Goal: Subscribe to service/newsletter

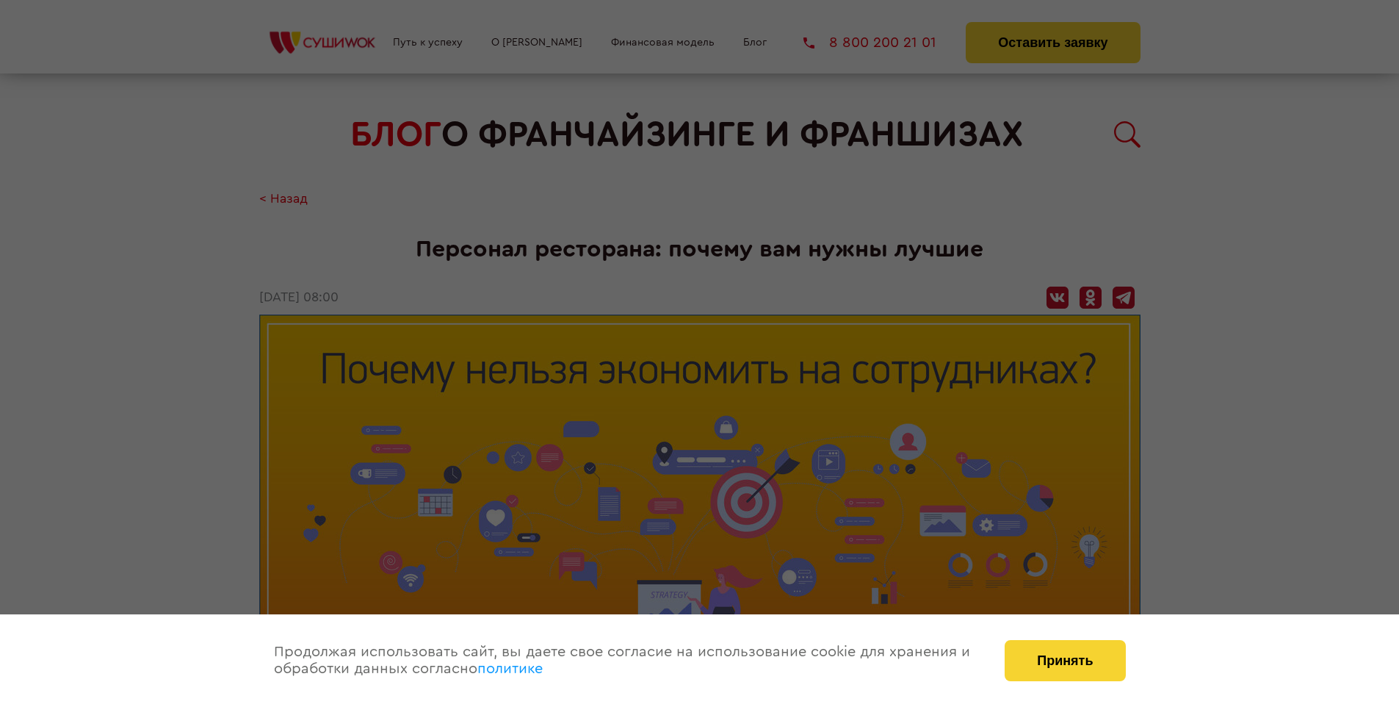
scroll to position [2100, 0]
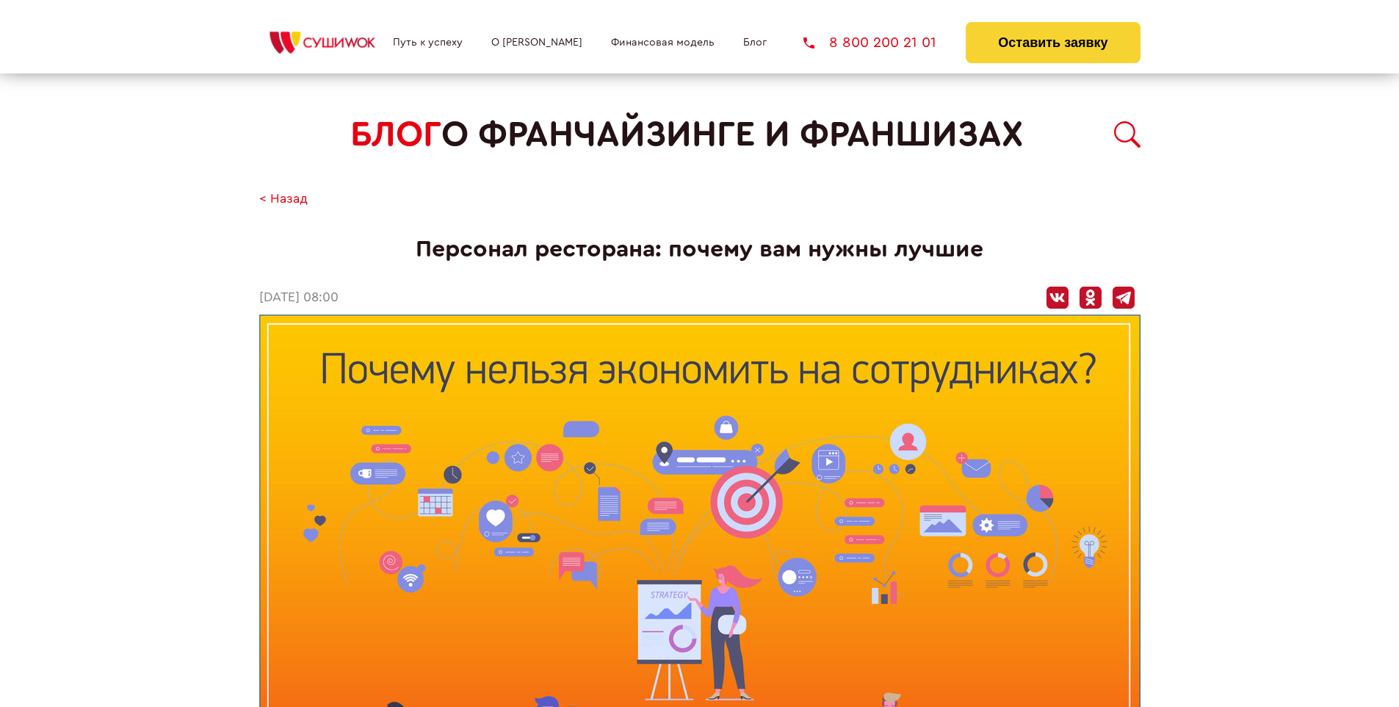
scroll to position [2100, 0]
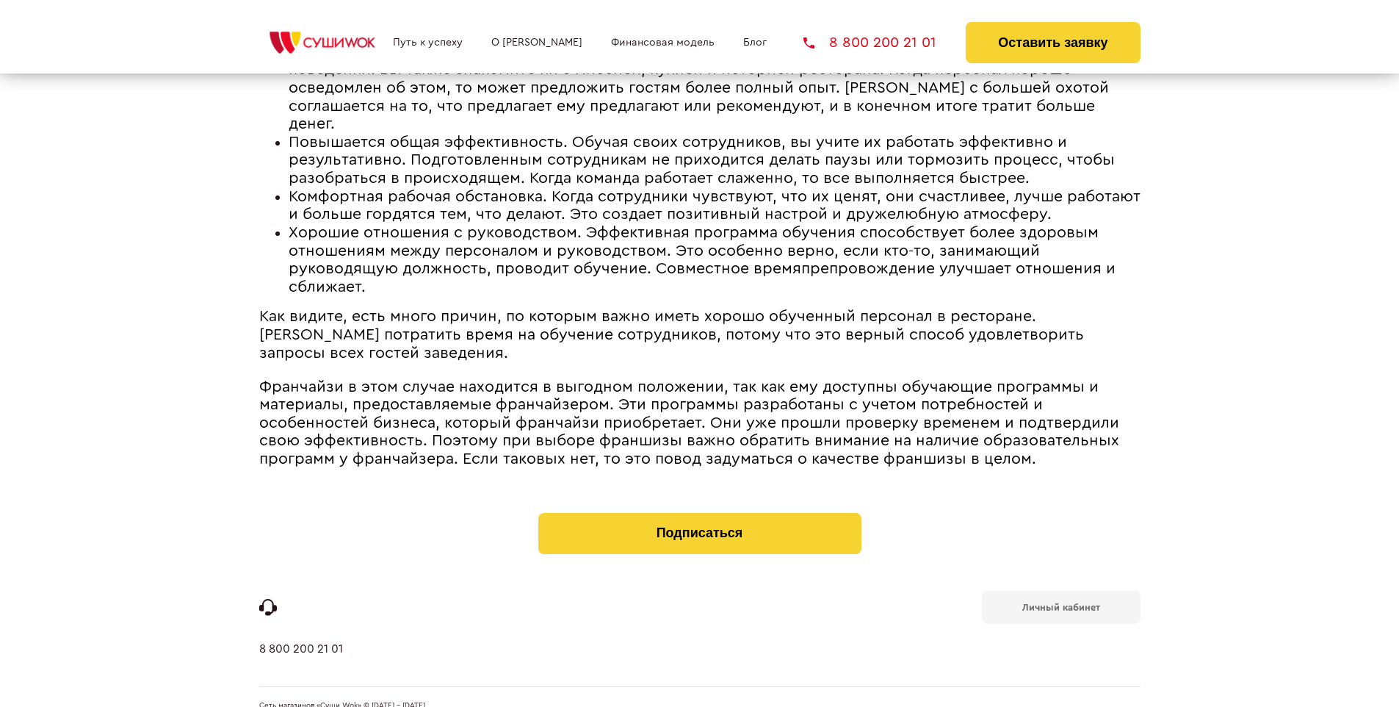
click at [1060, 602] on b "Личный кабинет" at bounding box center [1061, 607] width 78 height 10
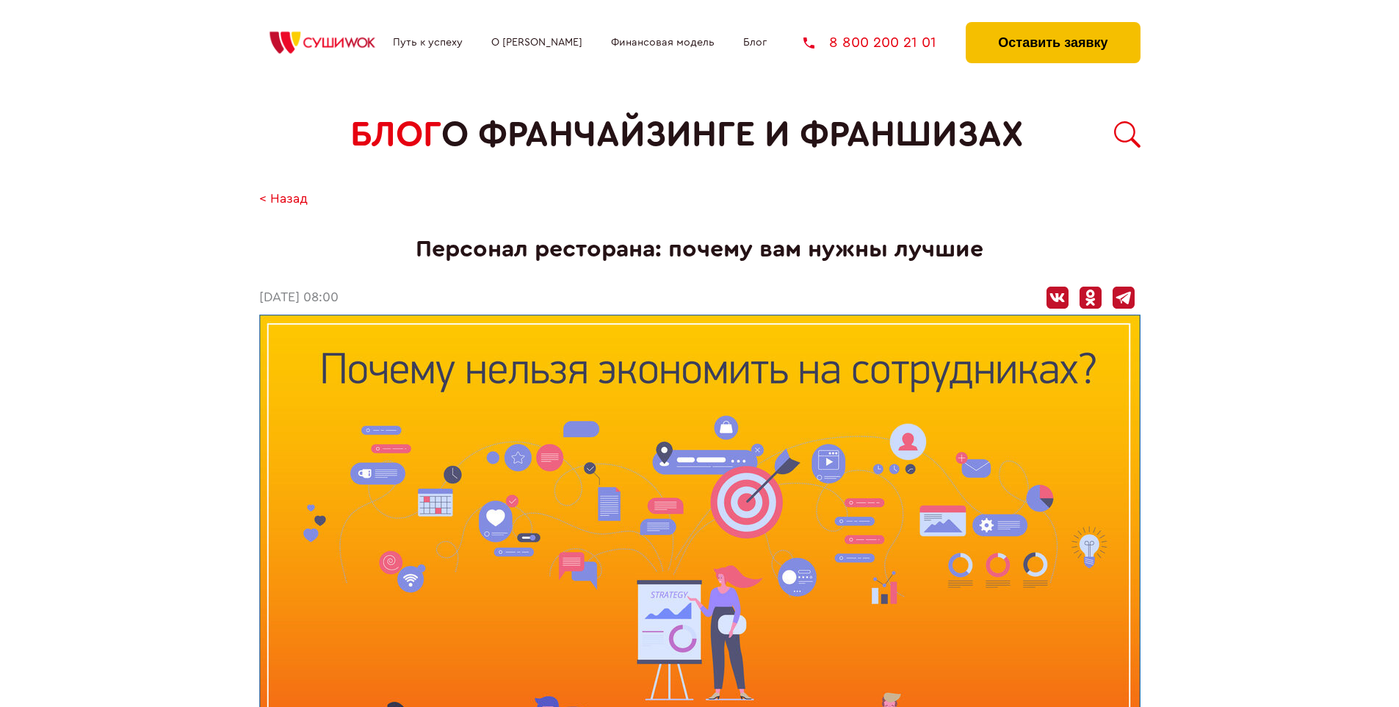
click at [1052, 26] on button "Оставить заявку" at bounding box center [1053, 42] width 174 height 41
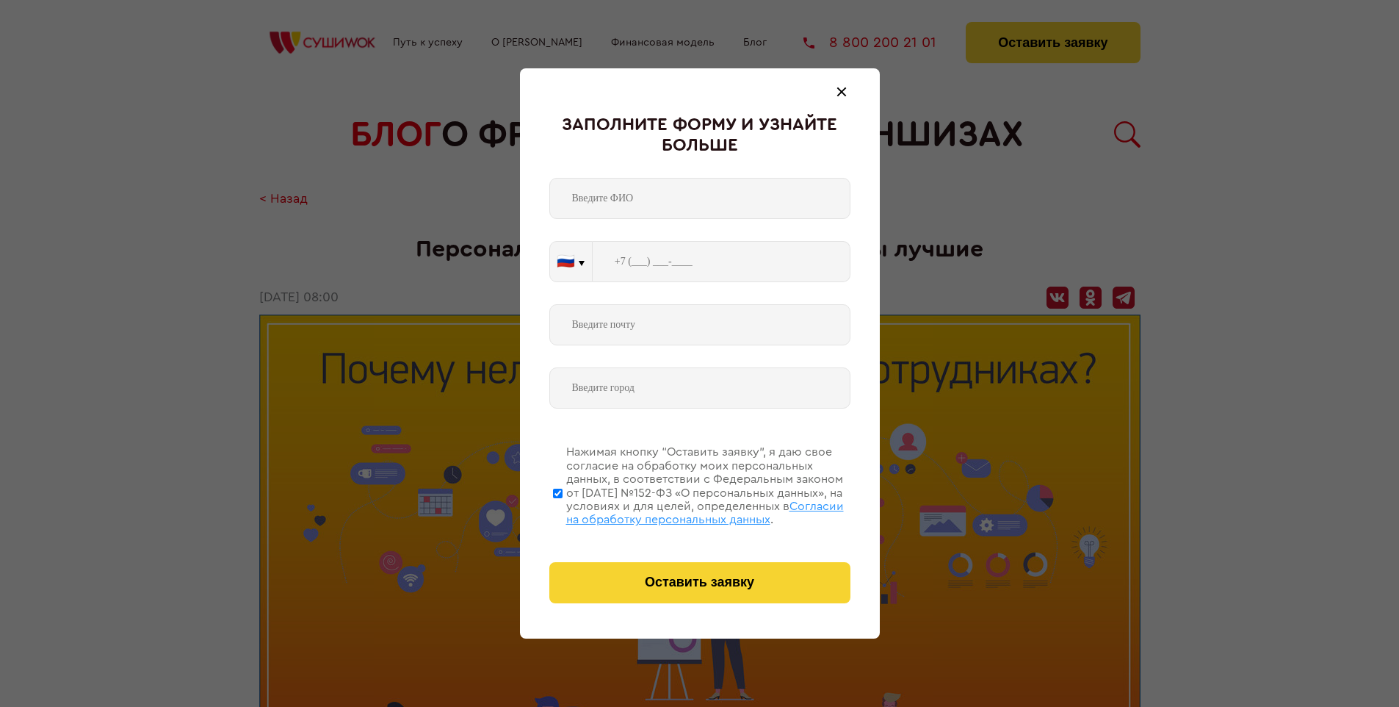
click at [681, 510] on span "Согласии на обработку персональных данных" at bounding box center [705, 512] width 278 height 25
click at [563, 510] on input "Нажимая кнопку “Оставить заявку”, я даю свое согласие на обработку моих персона…" at bounding box center [558, 493] width 10 height 118
checkbox input "false"
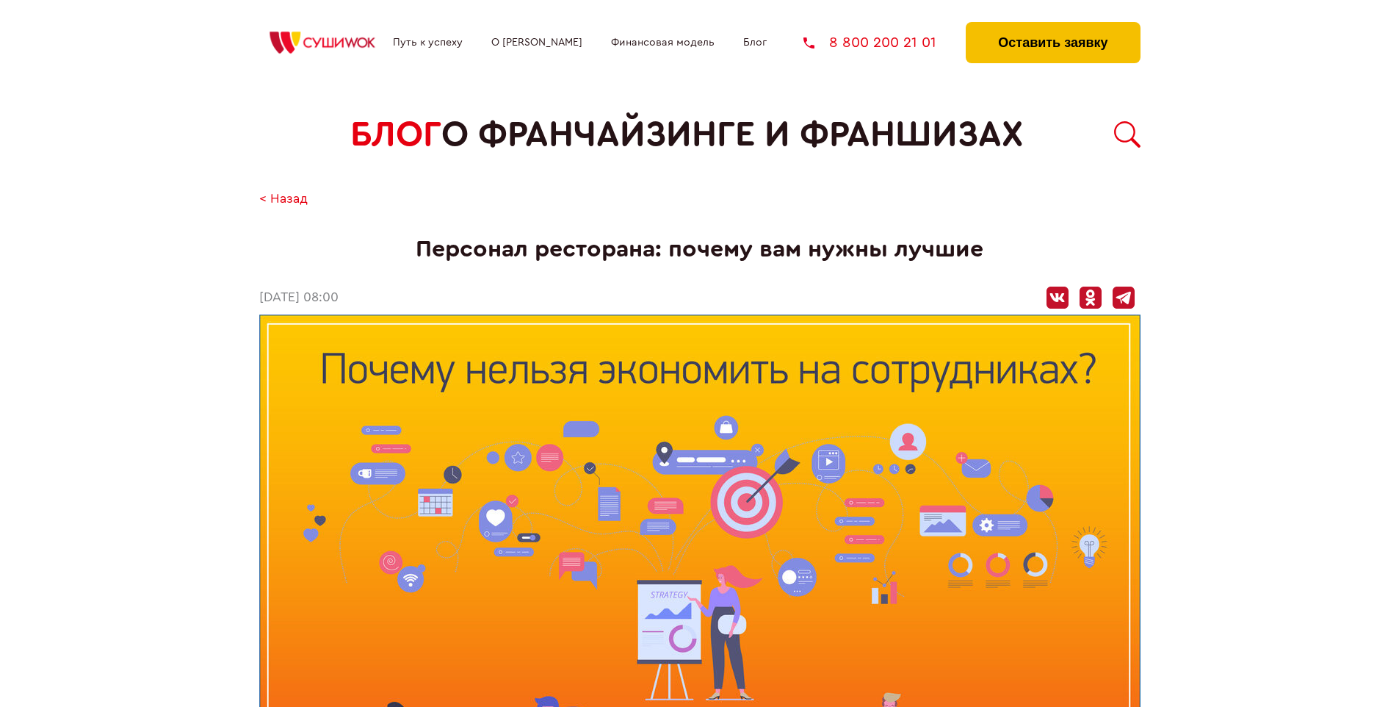
click at [1052, 26] on button "Оставить заявку" at bounding box center [1053, 42] width 174 height 41
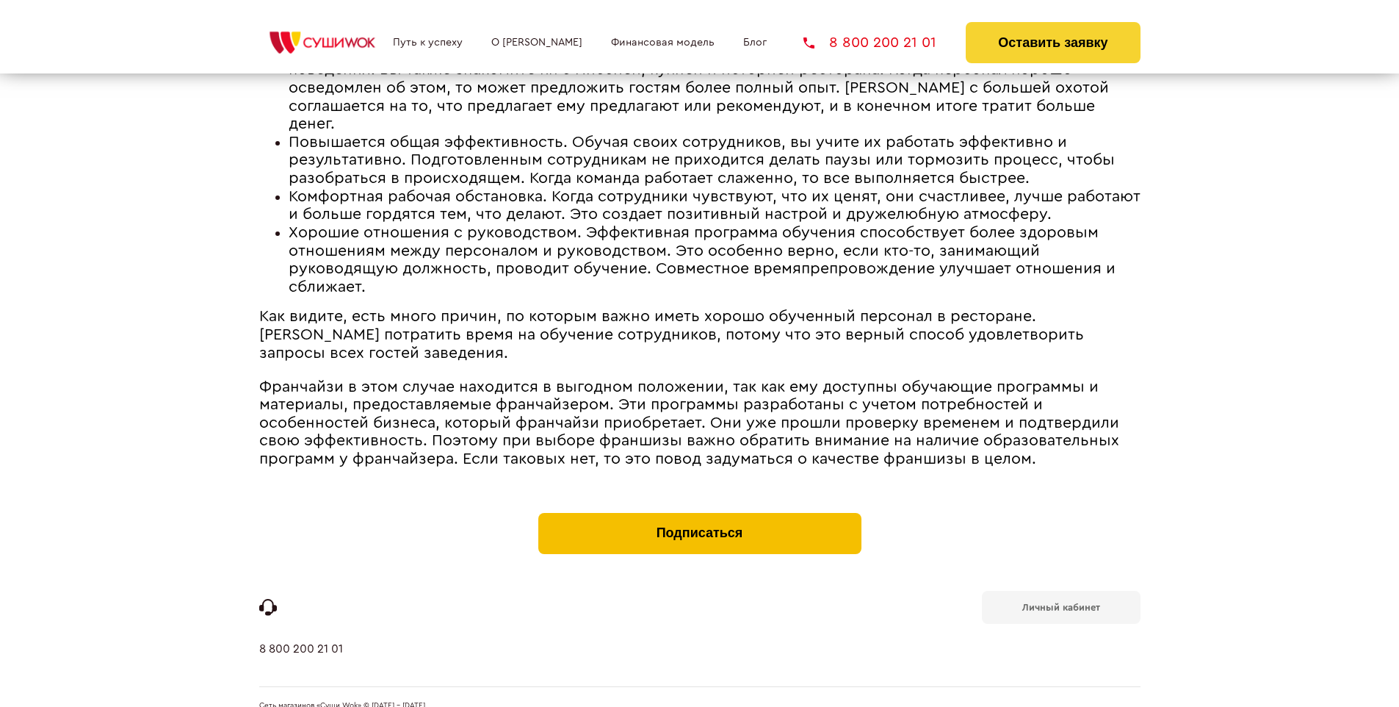
click at [699, 513] on button "Подписаться" at bounding box center [699, 533] width 323 height 41
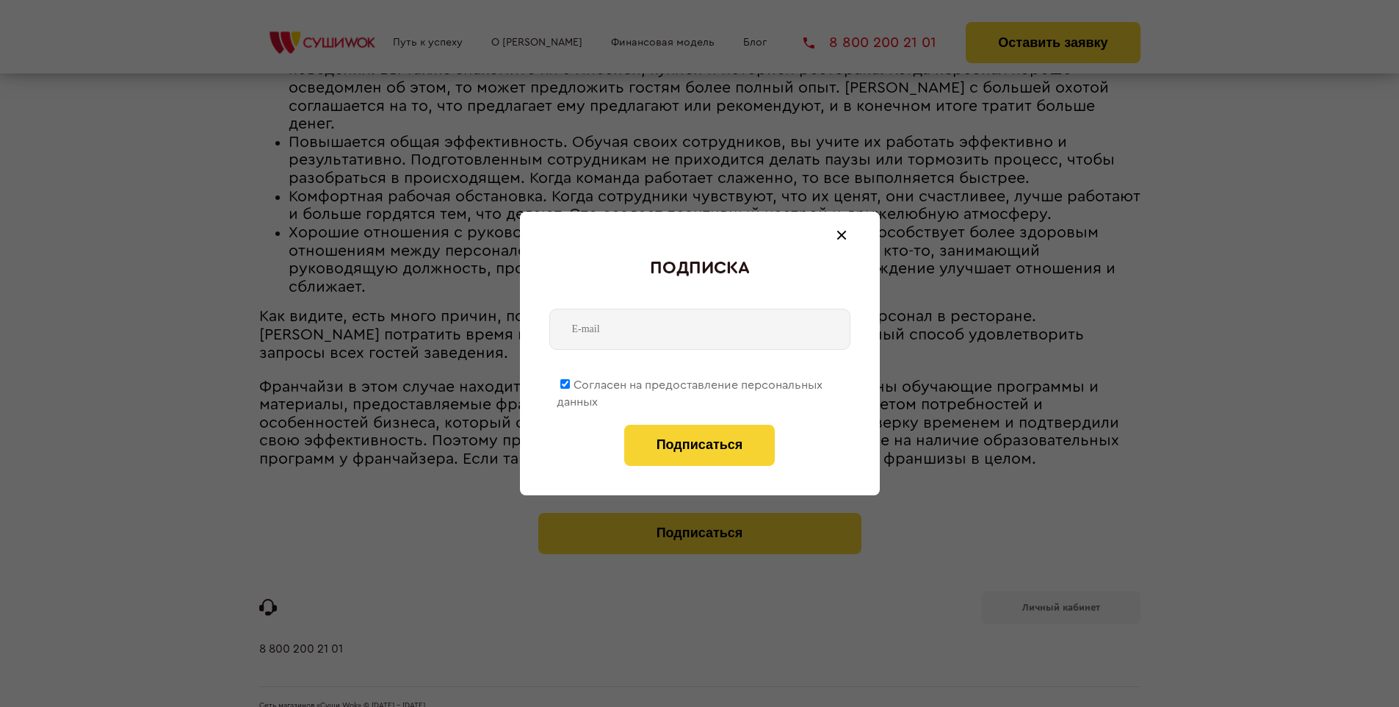
click at [690, 382] on span "Согласен на предоставление персональных данных" at bounding box center [690, 393] width 266 height 29
click at [570, 382] on input "Согласен на предоставление персональных данных" at bounding box center [565, 384] width 10 height 10
checkbox input "false"
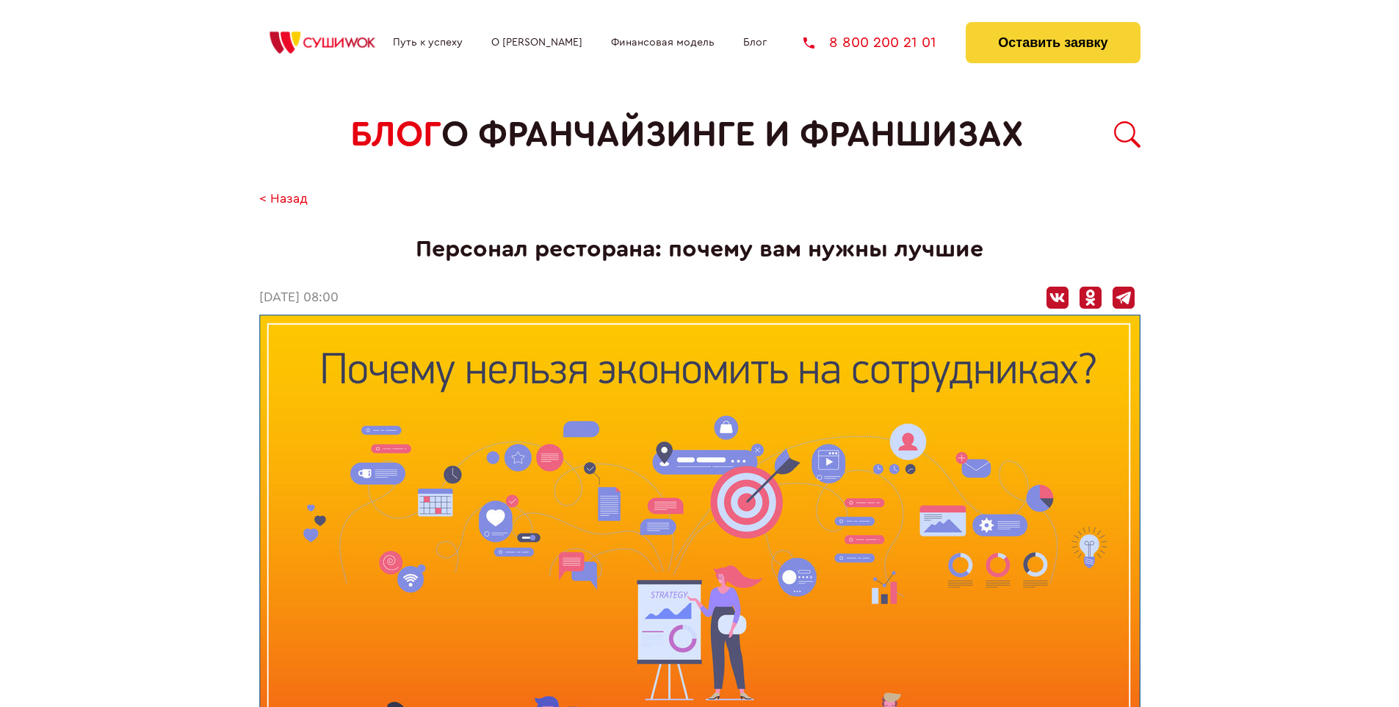
scroll to position [2100, 0]
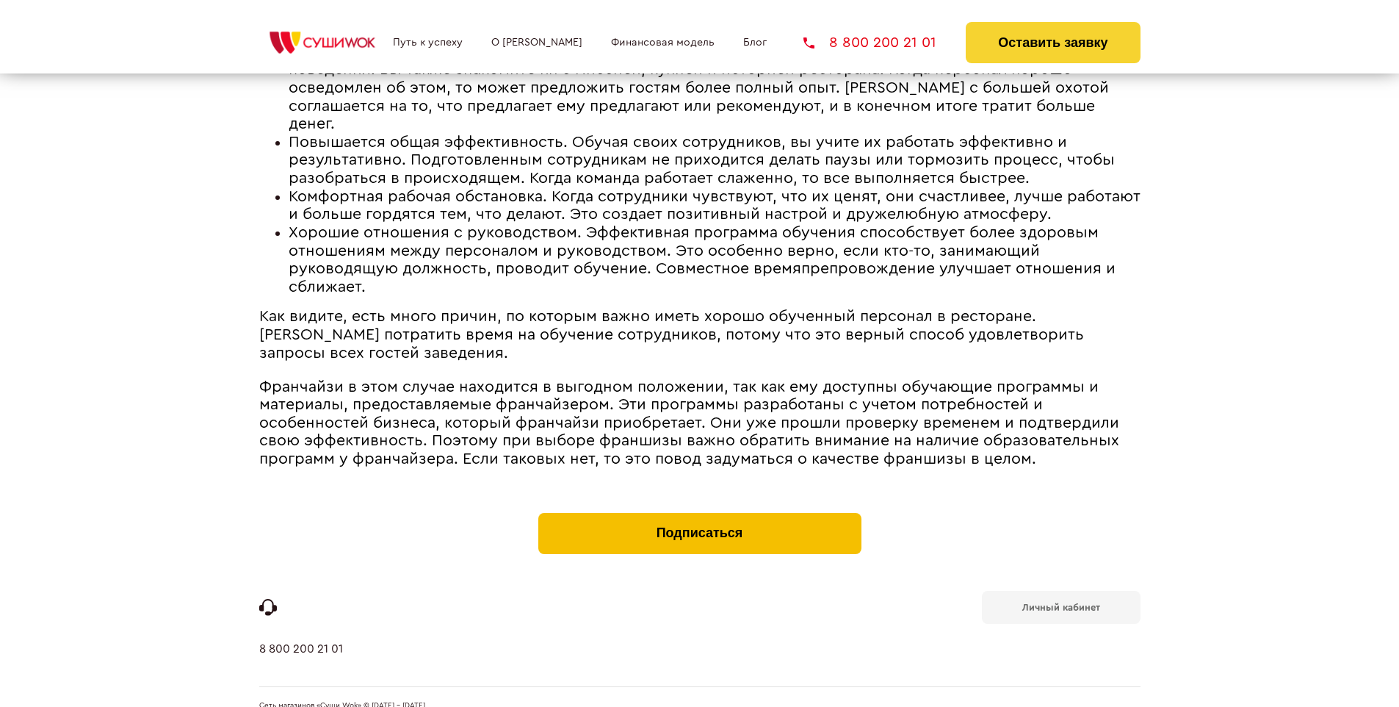
click at [699, 513] on button "Подписаться" at bounding box center [699, 533] width 323 height 41
